Goal: Task Accomplishment & Management: Complete application form

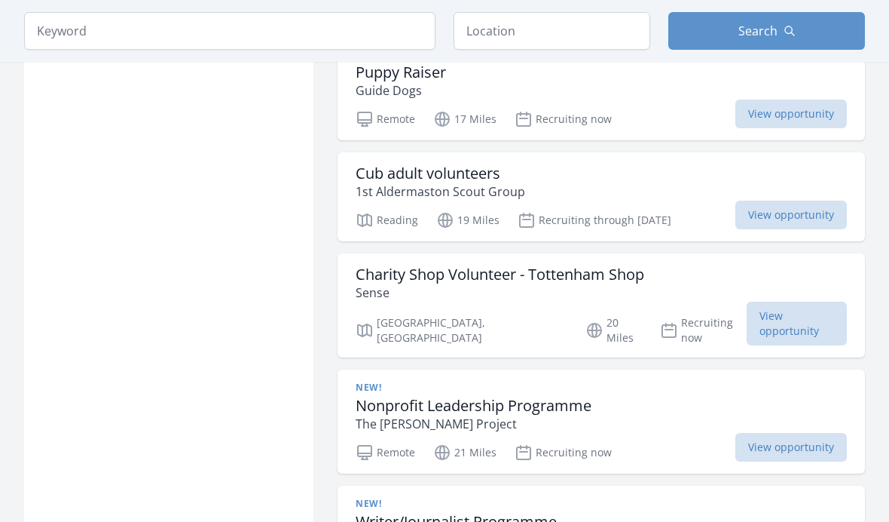
scroll to position [1831, 0]
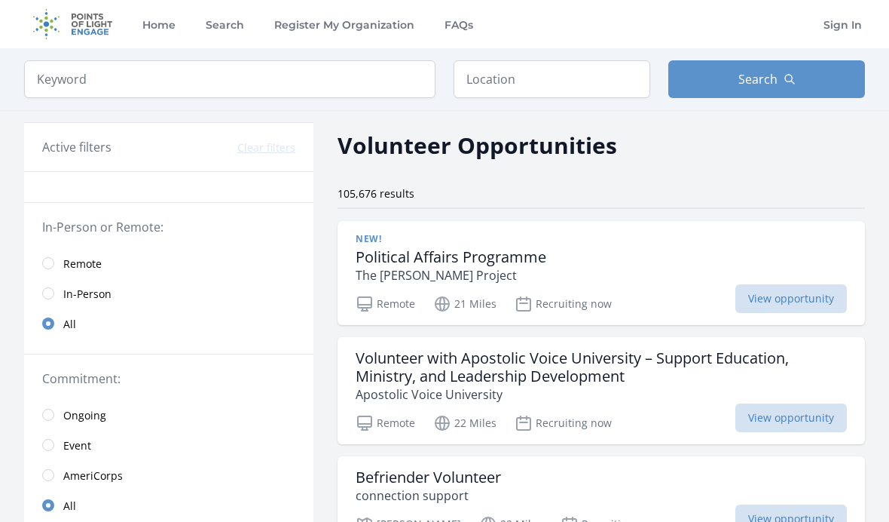
click at [112, 33] on img at bounding box center [72, 24] width 97 height 48
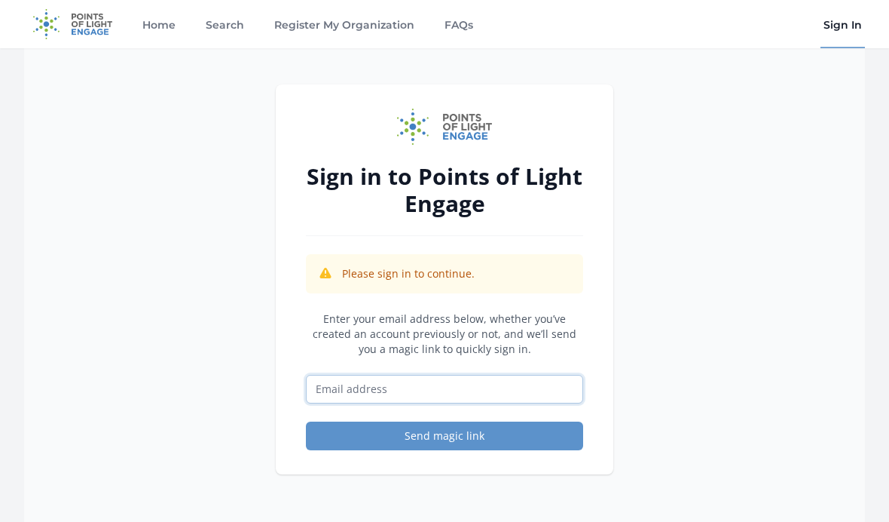
click at [548, 384] on input "Email address" at bounding box center [444, 389] width 277 height 29
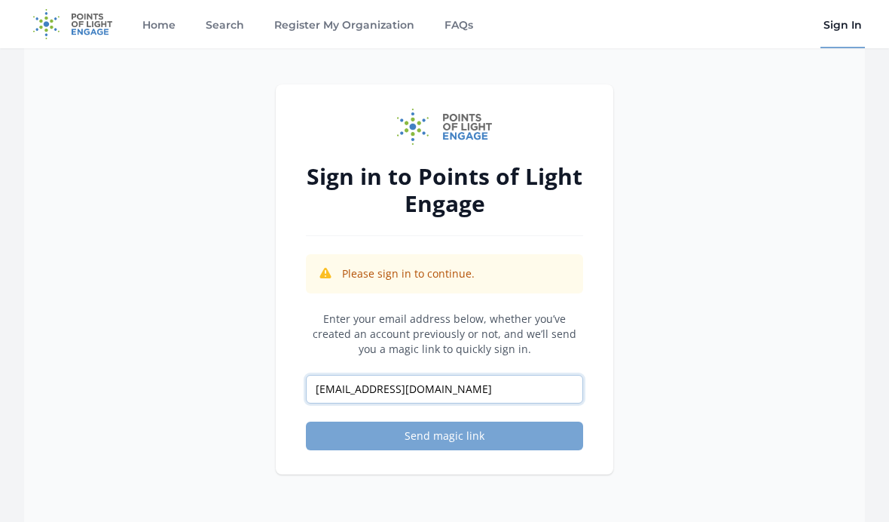
type input "[EMAIL_ADDRESS][DOMAIN_NAME]"
click at [317, 436] on button "Send magic link" at bounding box center [444, 435] width 277 height 29
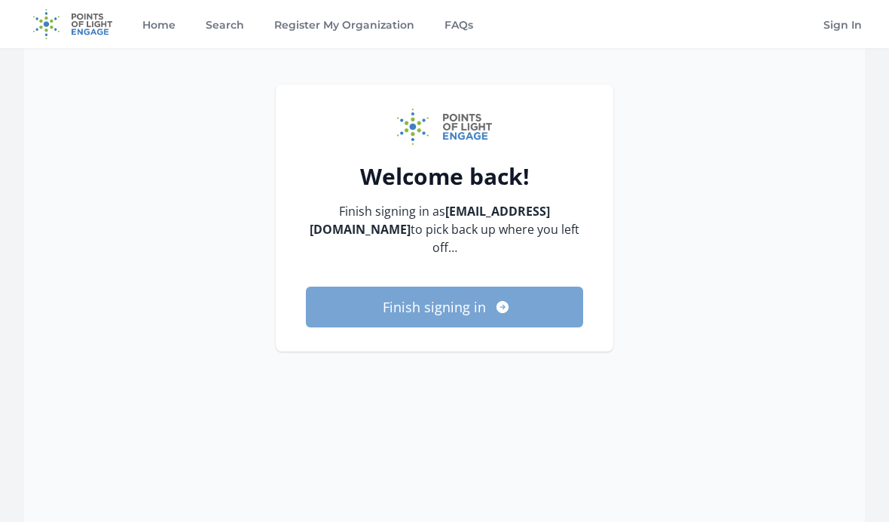
click at [342, 302] on button "Finish signing in" at bounding box center [444, 306] width 277 height 41
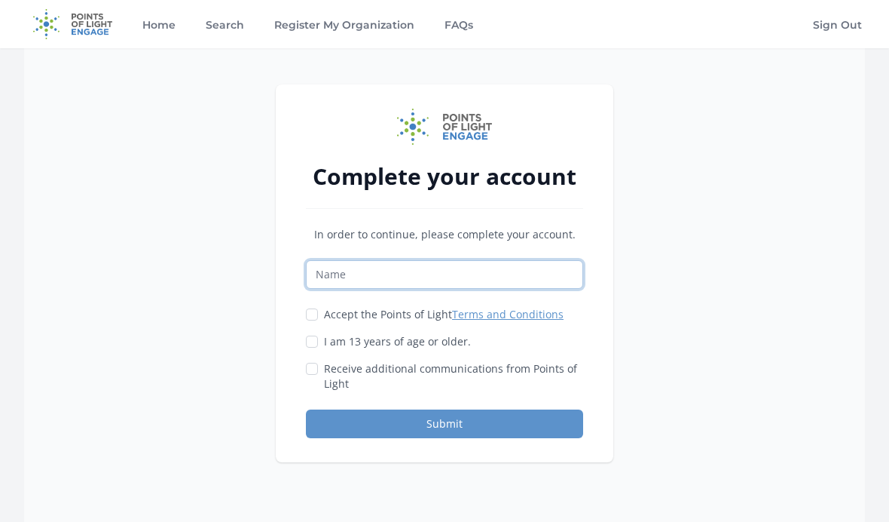
click at [328, 276] on input "Name" at bounding box center [444, 274] width 277 height 29
click at [302, 351] on div "Complete your account In order to continue, please complete your account. Accep…" at bounding box center [445, 273] width 338 height 378
click at [314, 341] on input "I am 13 years of age or older." at bounding box center [312, 341] width 12 height 12
checkbox input "true"
click at [307, 315] on input "Accept the Points of Light Terms and Conditions" at bounding box center [312, 314] width 12 height 12
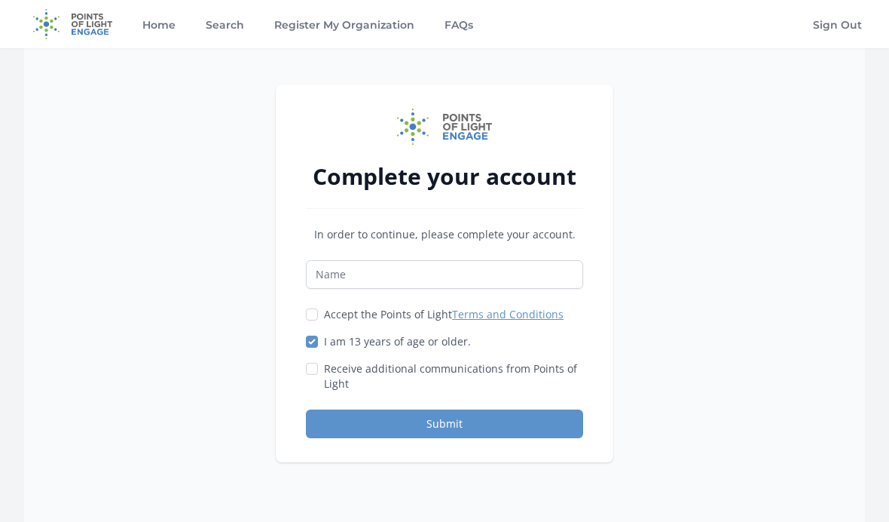
checkbox input "true"
click at [306, 382] on div "Receive additional communications from Points of Light" at bounding box center [444, 376] width 277 height 30
click at [321, 282] on input "Name" at bounding box center [444, 274] width 277 height 29
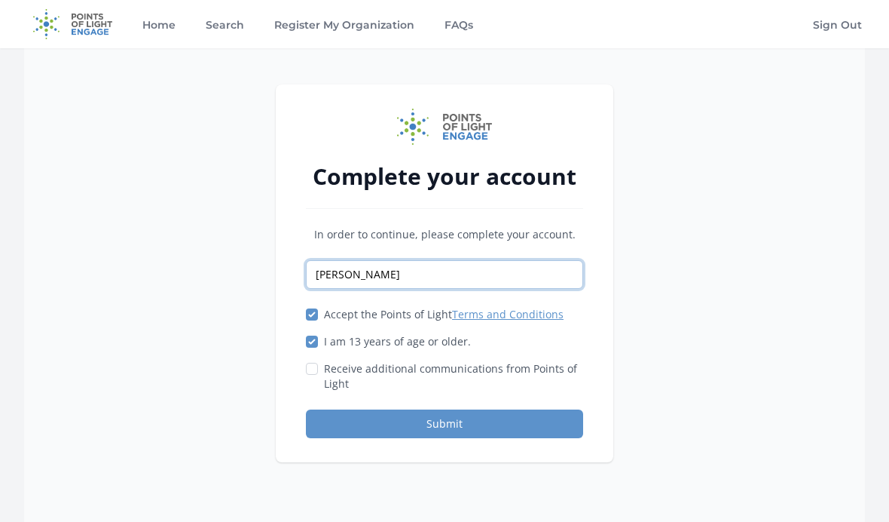
type input "Sophia"
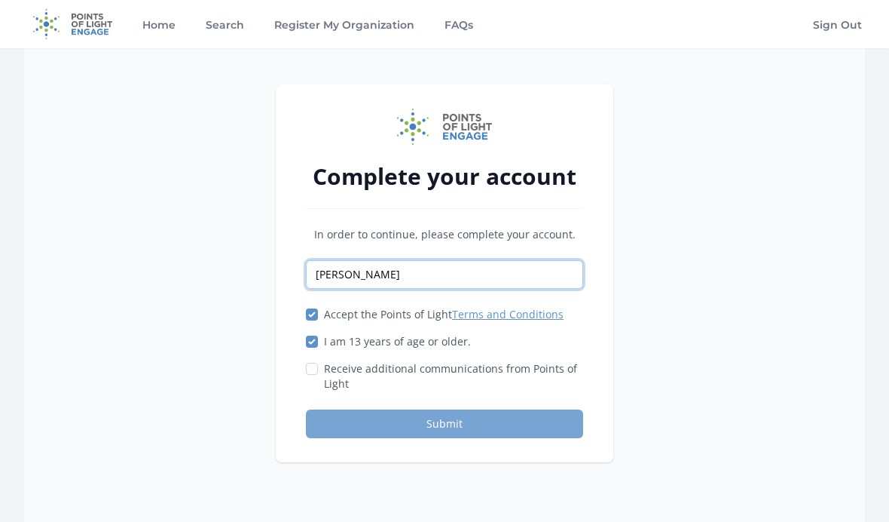
click at [522, 423] on button "Submit" at bounding box center [444, 423] width 277 height 29
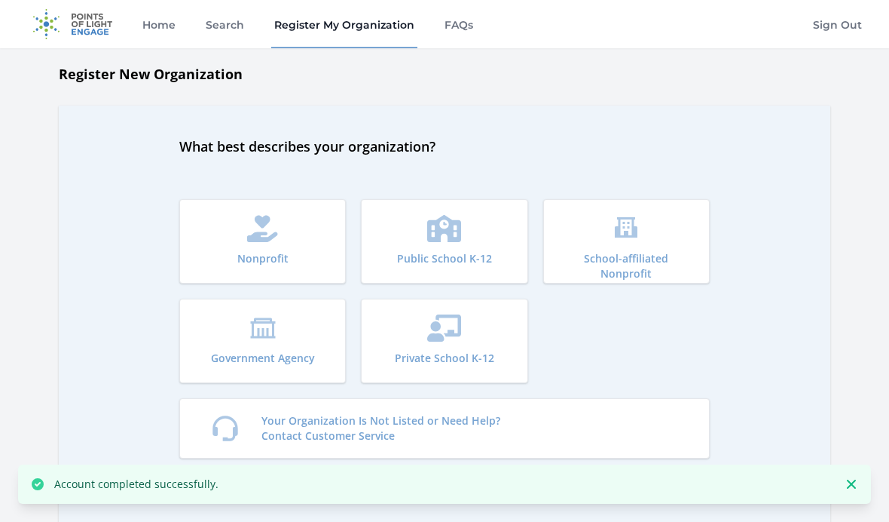
scroll to position [29, 0]
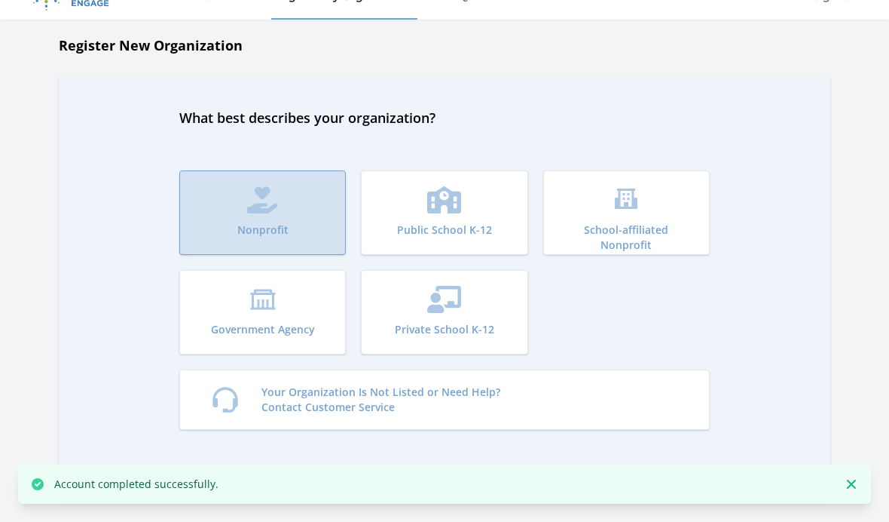
click at [219, 241] on button "Nonprofit" at bounding box center [262, 212] width 167 height 84
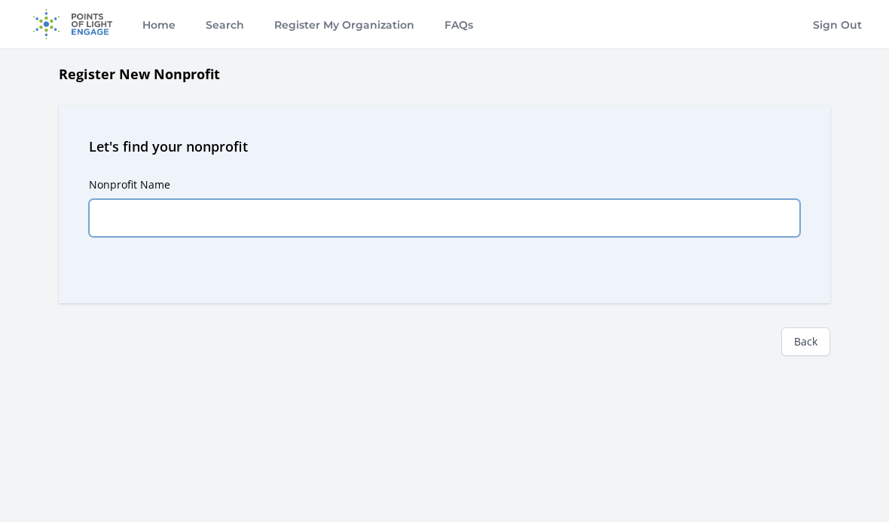
click at [144, 212] on input "Nonprofit Name" at bounding box center [445, 218] width 712 height 38
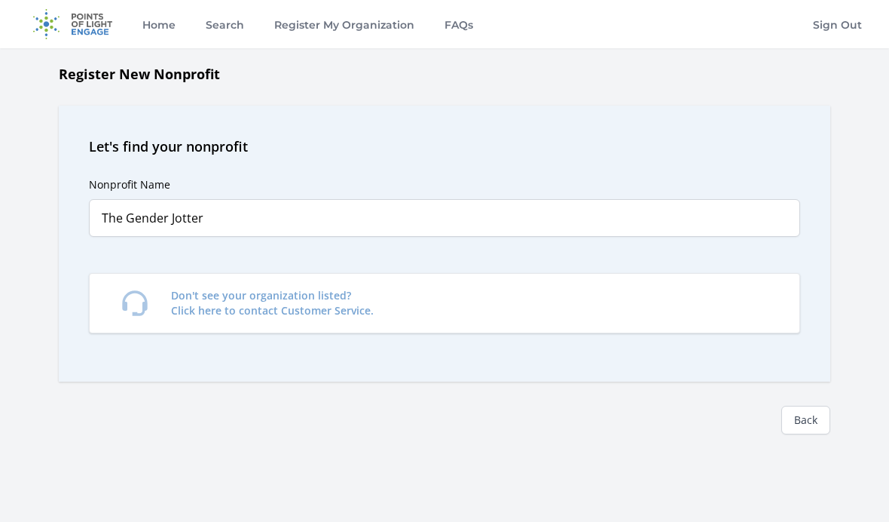
click at [122, 384] on div "Back" at bounding box center [445, 407] width 772 height 53
type input "The Gender Jotter"
click at [362, 20] on link "Register My Organization" at bounding box center [344, 24] width 146 height 48
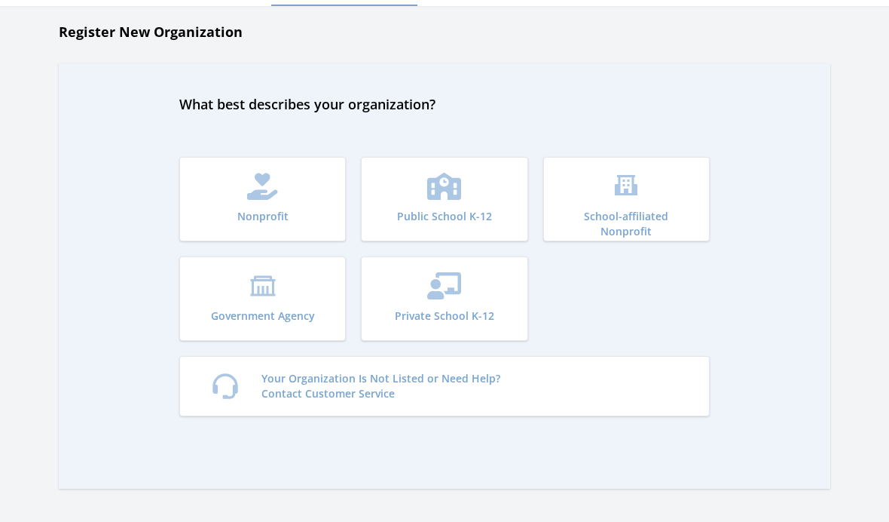
scroll to position [47, 0]
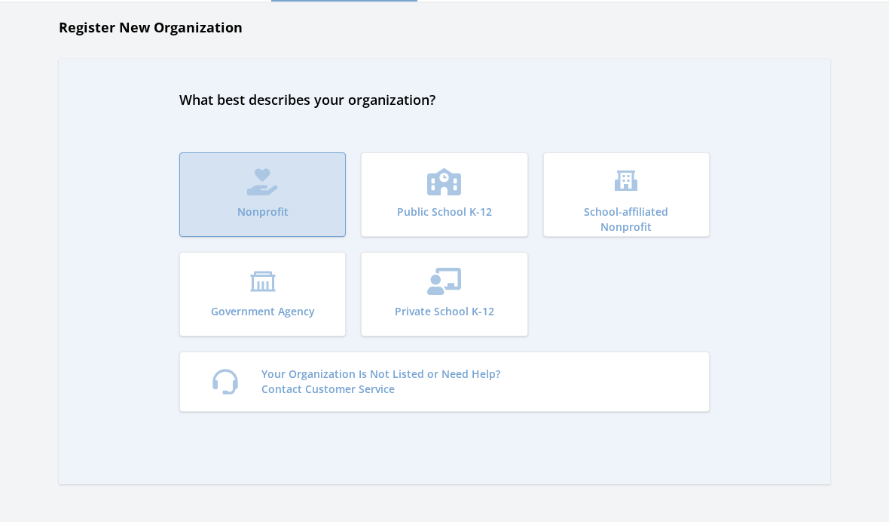
click at [224, 218] on button "Nonprofit" at bounding box center [262, 194] width 167 height 84
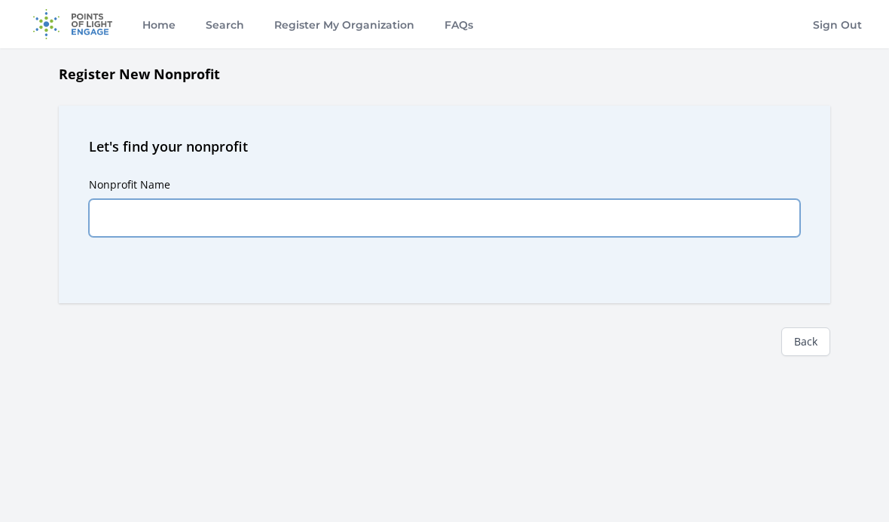
click at [112, 225] on input "Nonprofit Name" at bounding box center [445, 218] width 712 height 38
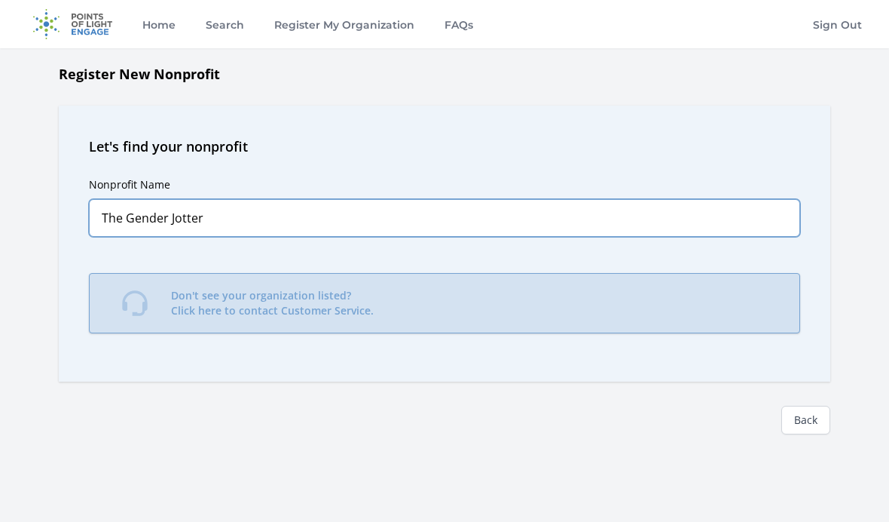
type input "The Gender Jotter"
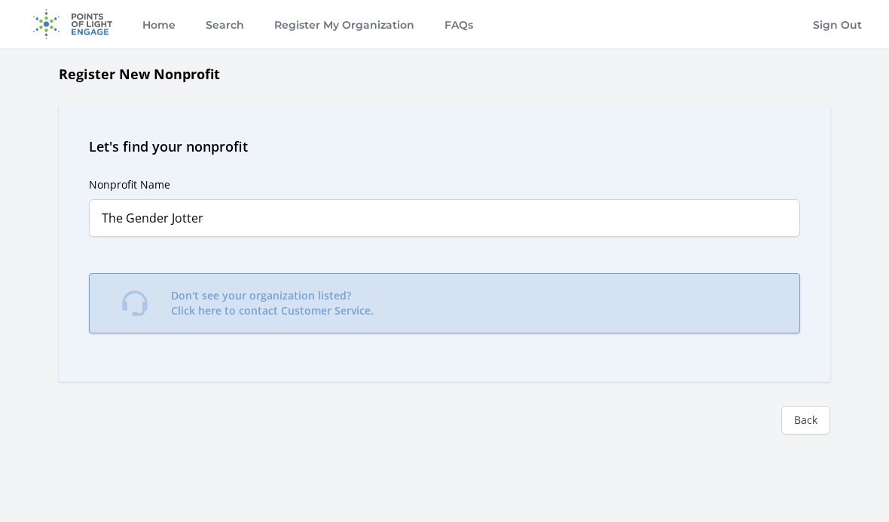
click at [662, 309] on link "Don't see your organization listed? Click here to contact Customer Service." at bounding box center [445, 303] width 712 height 60
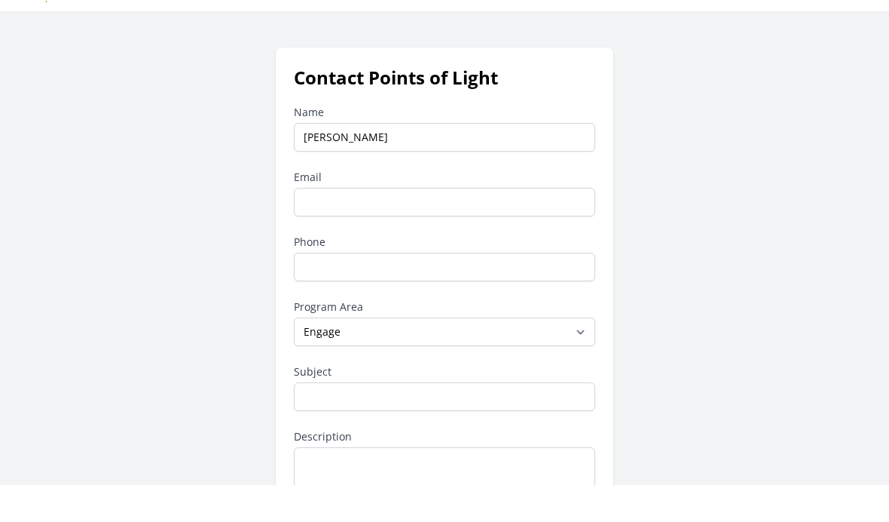
type input "Sophia"
click at [328, 207] on label "Email" at bounding box center [444, 214] width 301 height 15
click at [328, 225] on input "Email" at bounding box center [444, 239] width 301 height 29
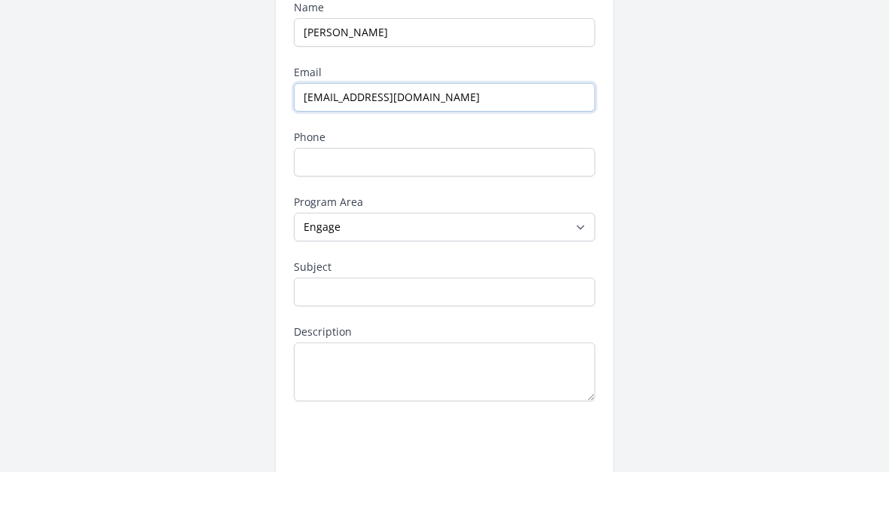
scroll to position [107, 0]
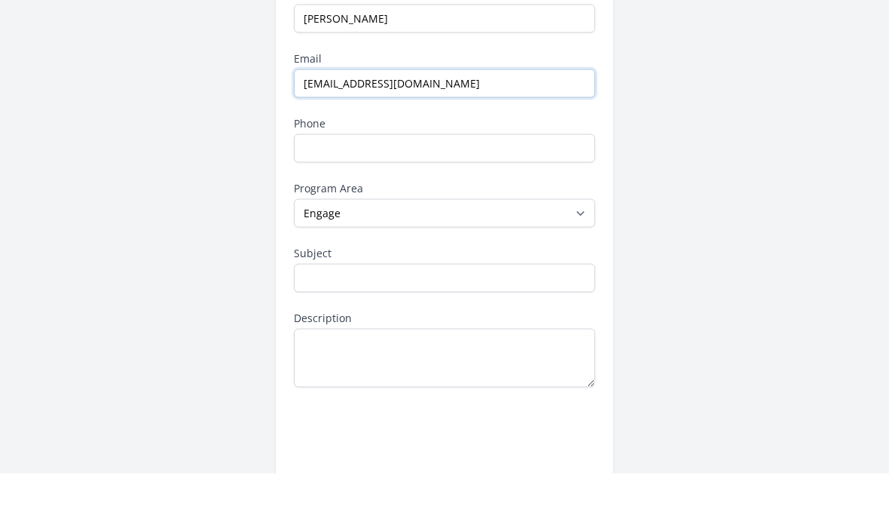
type input "thegenderjotter@outlook.com"
click at [308, 312] on input "Subject" at bounding box center [444, 326] width 301 height 29
type input "Registering an organisation"
click at [335, 377] on textarea "Description" at bounding box center [444, 406] width 301 height 59
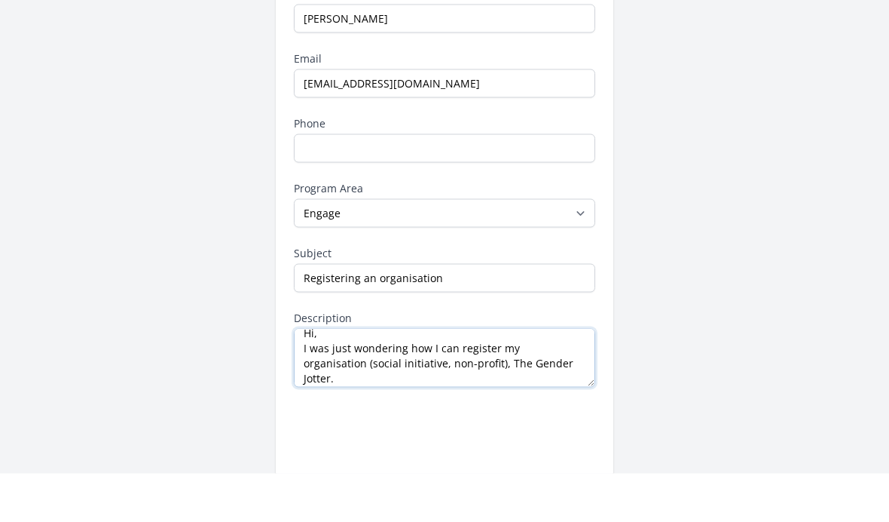
scroll to position [24, 0]
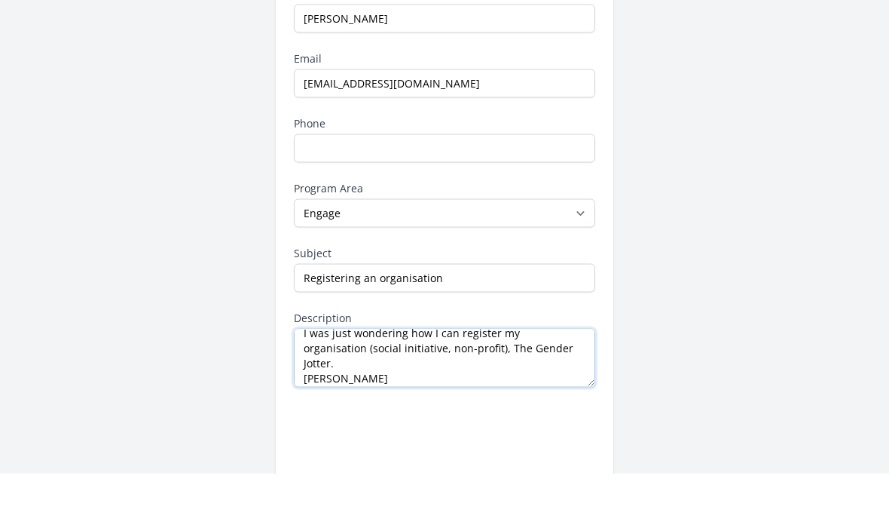
type textarea "Hi, I was just wondering how I can register my organisation (social initiative,…"
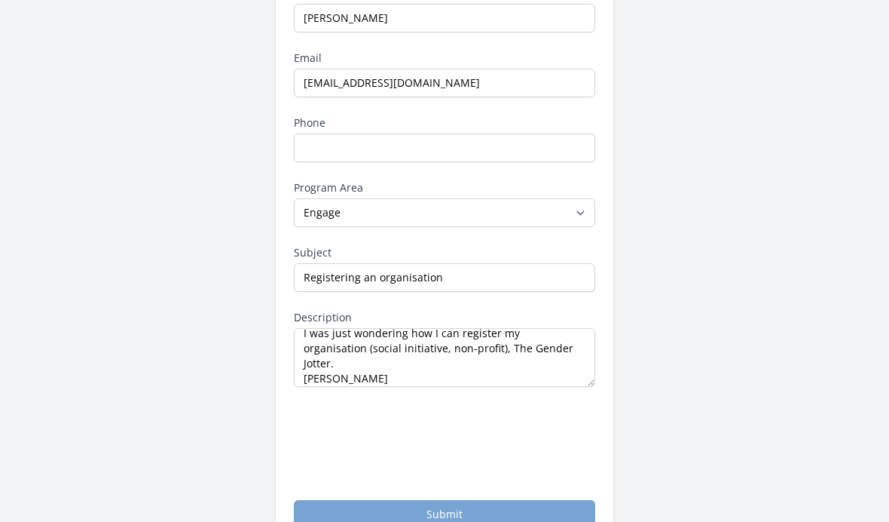
click at [554, 513] on button "Submit" at bounding box center [444, 514] width 301 height 29
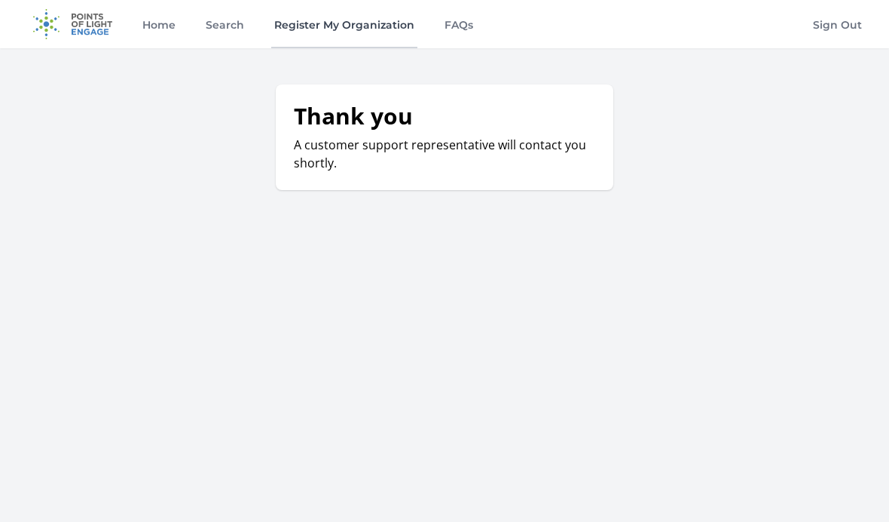
click at [363, 30] on link "Register My Organization" at bounding box center [344, 24] width 146 height 48
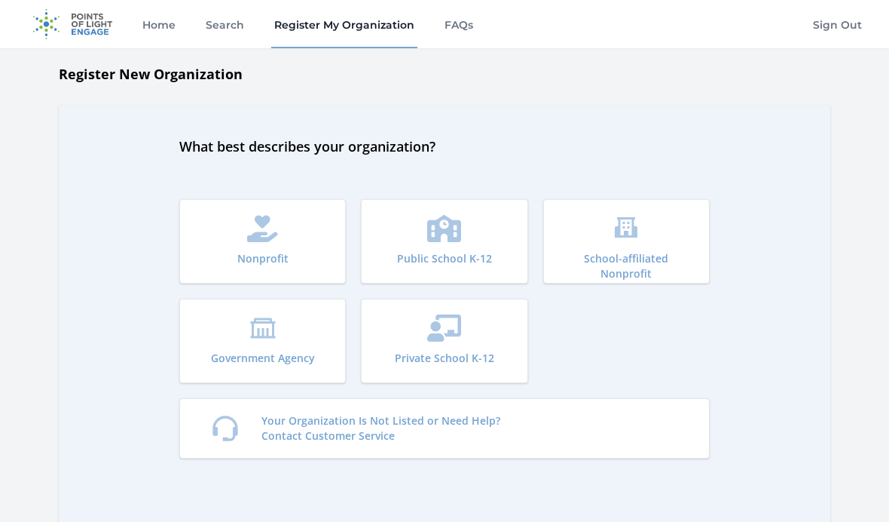
click at [610, 240] on button "School-affiliated Nonprofit" at bounding box center [626, 241] width 167 height 84
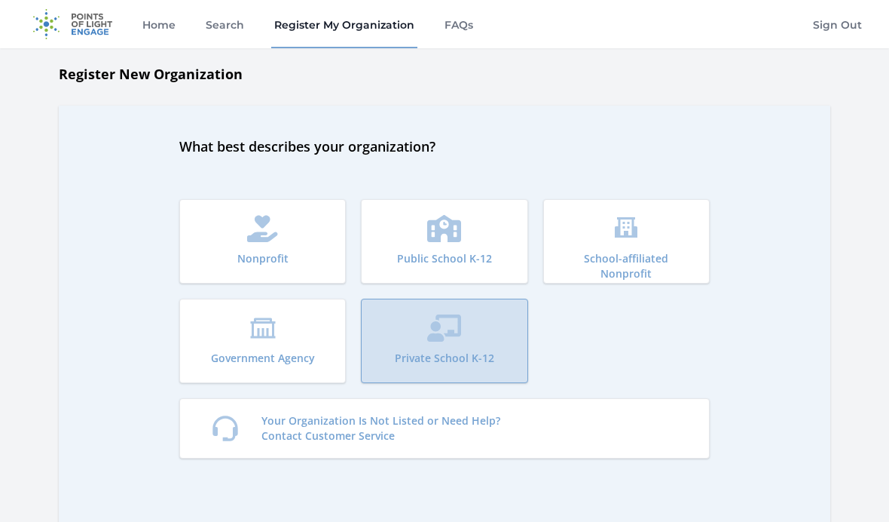
click at [483, 329] on button "Private School K-12" at bounding box center [444, 340] width 167 height 84
click at [241, 244] on button "Nonprofit" at bounding box center [262, 241] width 167 height 84
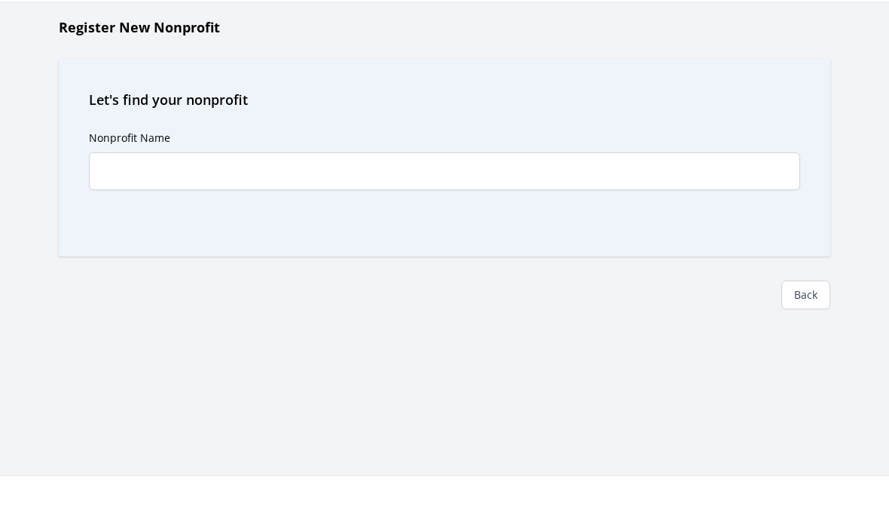
scroll to position [47, 0]
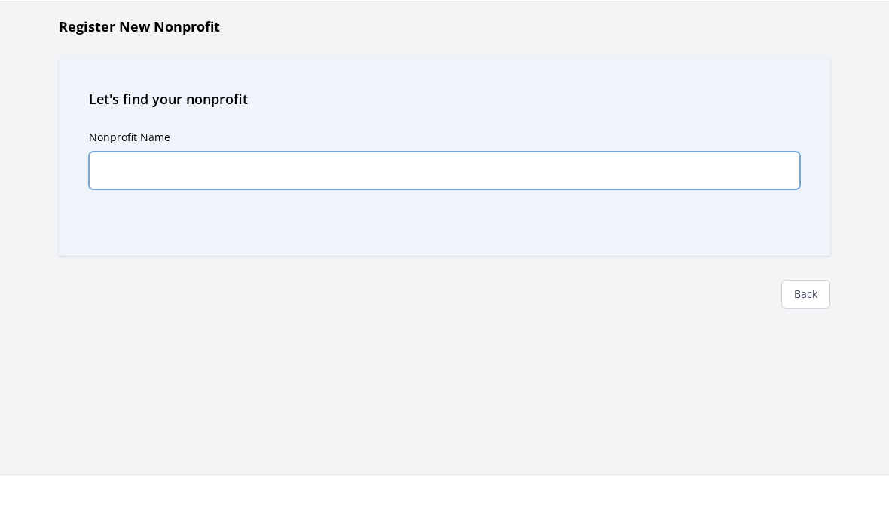
click at [106, 185] on input "Nonprofit Name" at bounding box center [445, 170] width 712 height 38
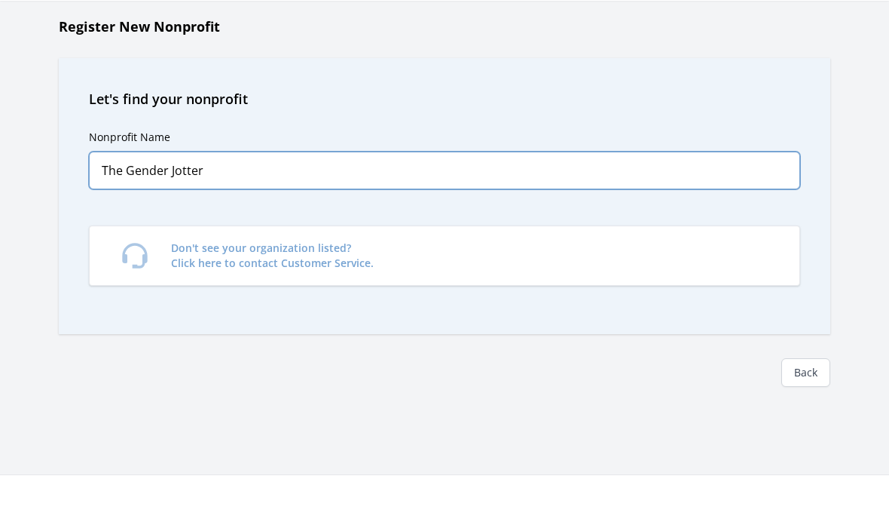
type input "The Gender Jotter"
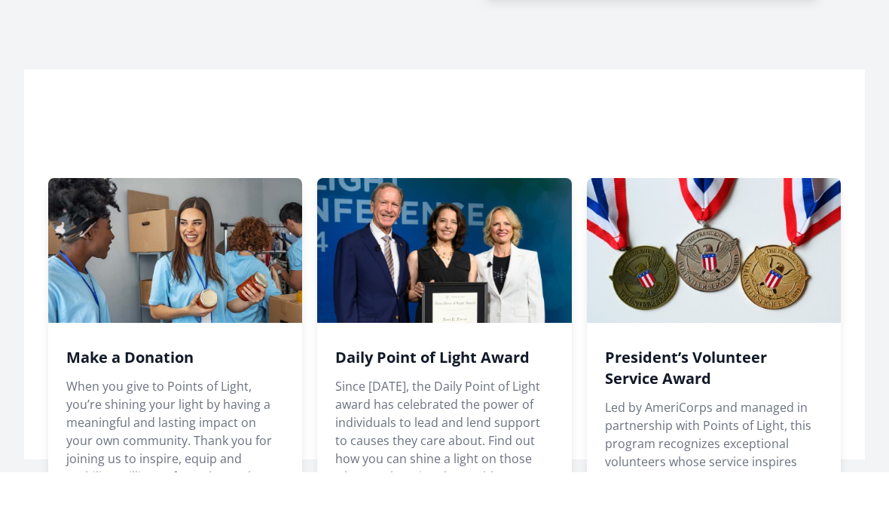
scroll to position [809, 0]
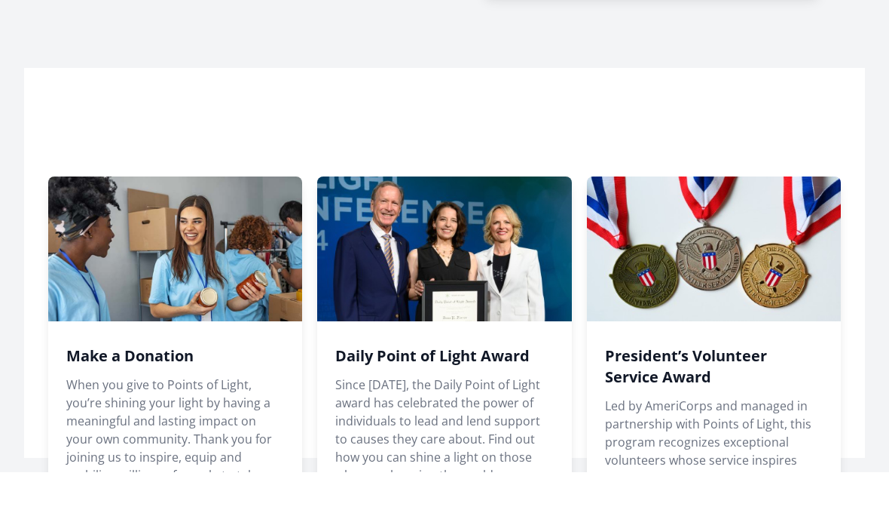
click at [812, 349] on span at bounding box center [714, 422] width 254 height 392
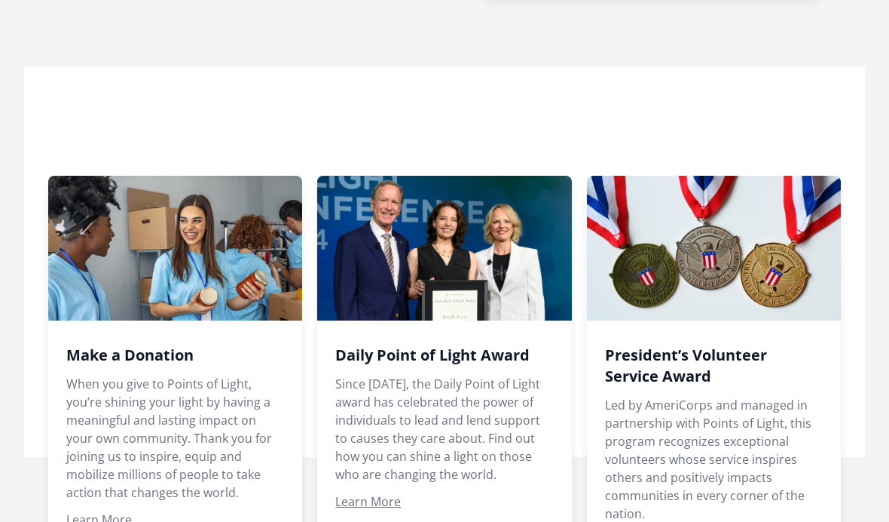
scroll to position [886, 0]
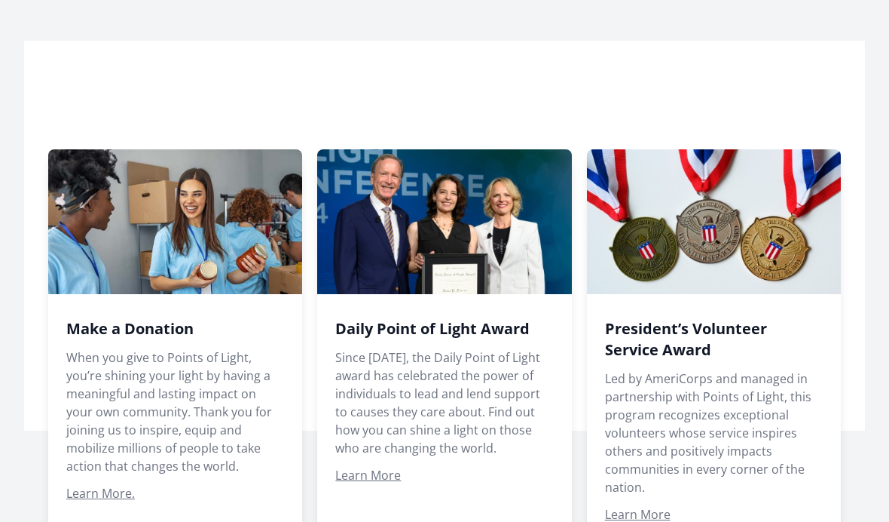
click at [451, 329] on span at bounding box center [444, 345] width 254 height 392
